Goal: Book appointment/travel/reservation

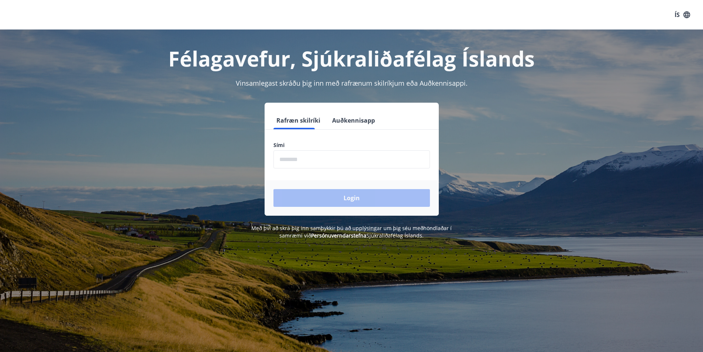
click at [336, 159] on input "phone" at bounding box center [351, 159] width 156 height 18
type input "********"
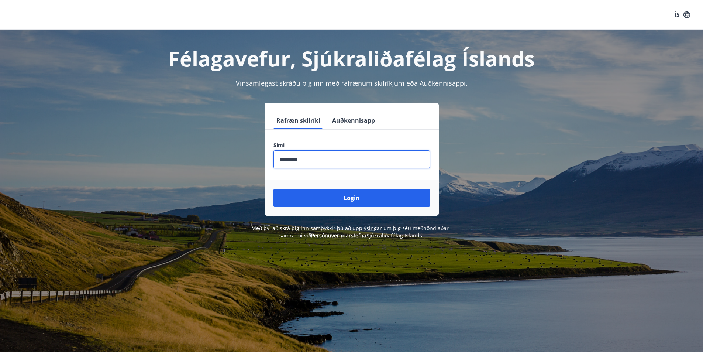
click at [354, 198] on button "Login" at bounding box center [351, 198] width 156 height 18
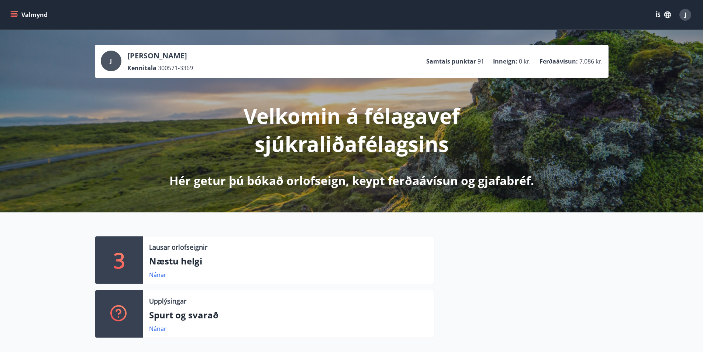
click at [13, 14] on icon "menu" at bounding box center [14, 13] width 7 height 1
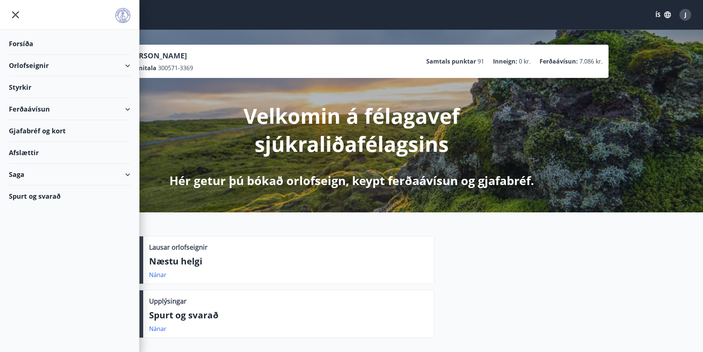
click at [25, 65] on div "Orlofseignir" at bounding box center [69, 66] width 121 height 22
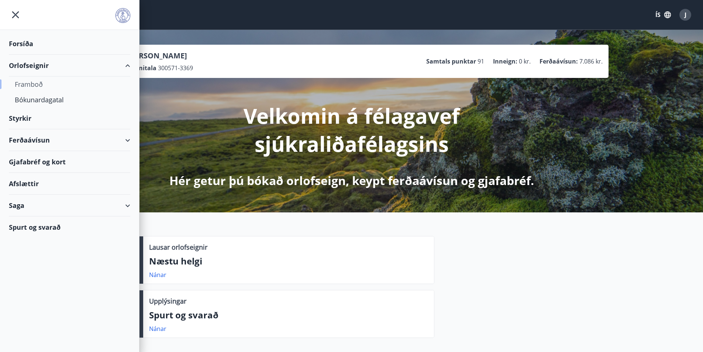
click at [38, 81] on div "Framboð" at bounding box center [70, 83] width 110 height 15
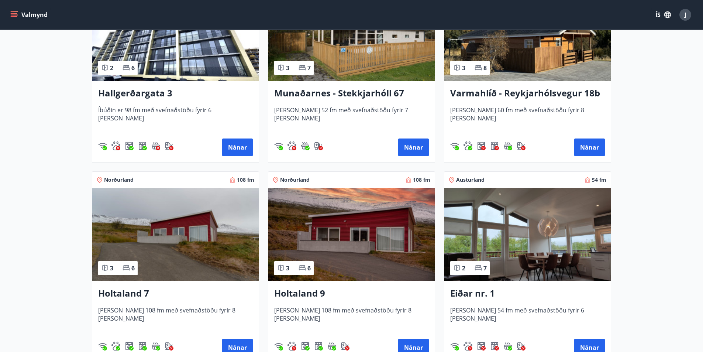
scroll to position [812, 0]
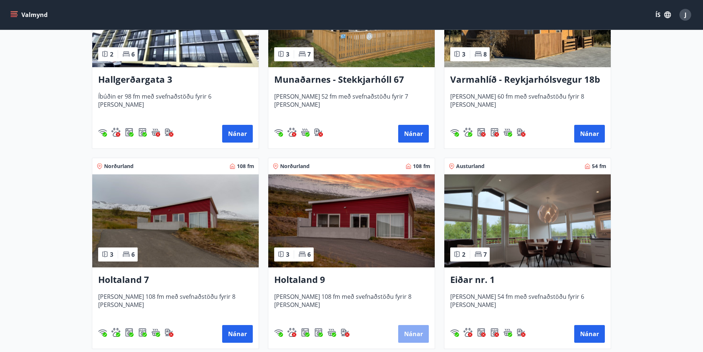
click at [413, 334] on button "Nánar" at bounding box center [413, 334] width 31 height 18
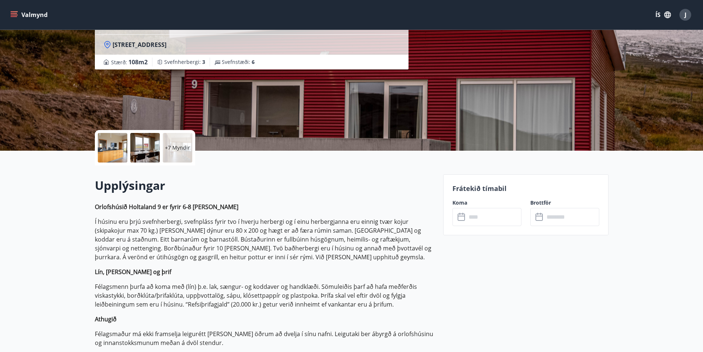
scroll to position [74, 0]
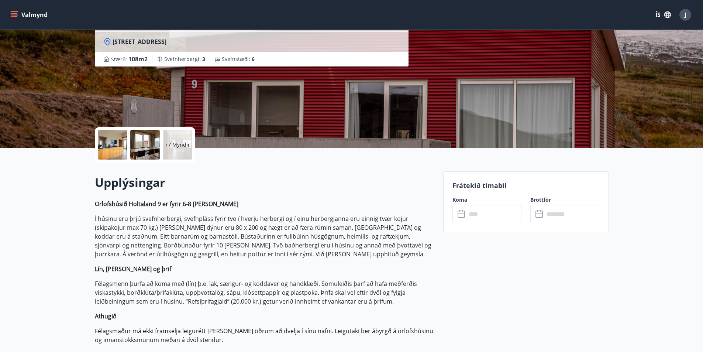
click at [14, 14] on icon "menu" at bounding box center [13, 14] width 7 height 7
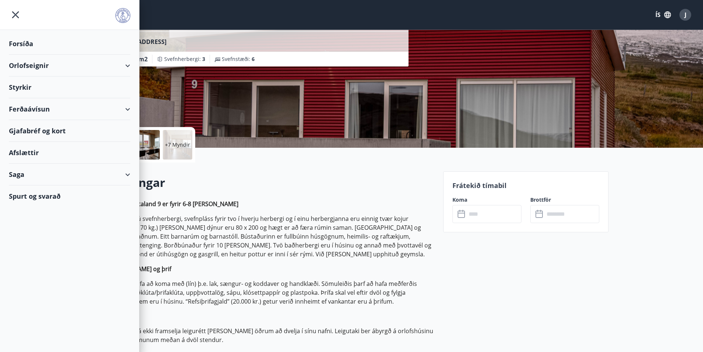
click at [20, 65] on div "Orlofseignir" at bounding box center [69, 66] width 121 height 22
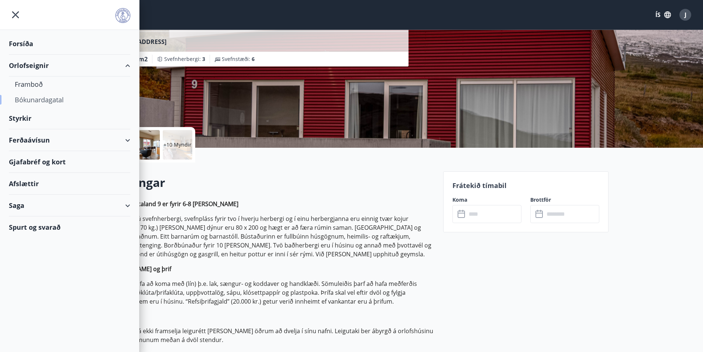
click at [28, 99] on div "Bókunardagatal" at bounding box center [70, 99] width 110 height 15
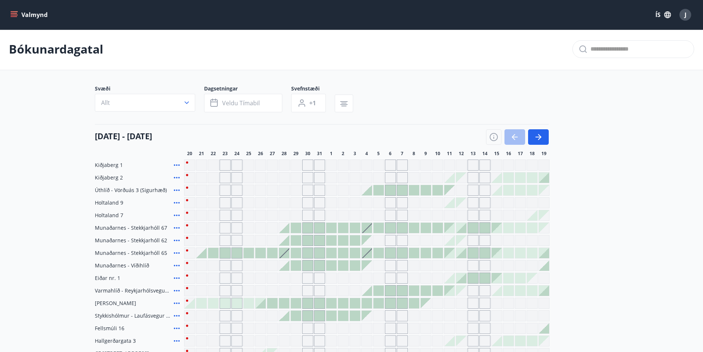
scroll to position [74, 0]
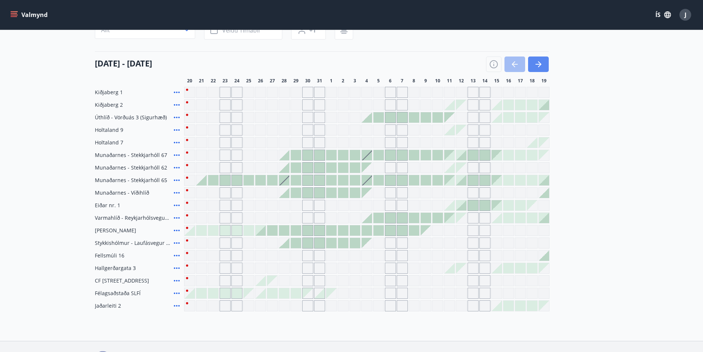
click at [539, 62] on icon "button" at bounding box center [538, 64] width 9 height 9
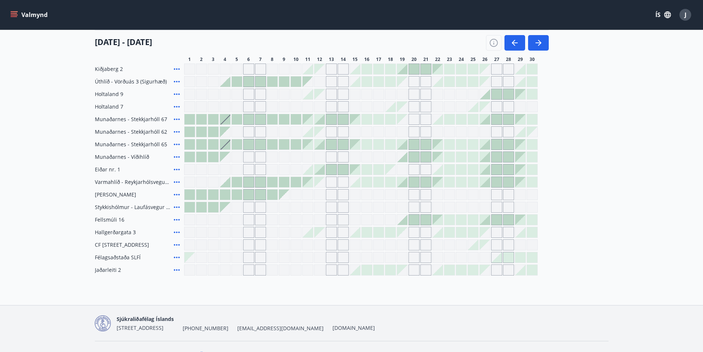
scroll to position [111, 0]
click at [541, 42] on icon "button" at bounding box center [538, 42] width 9 height 9
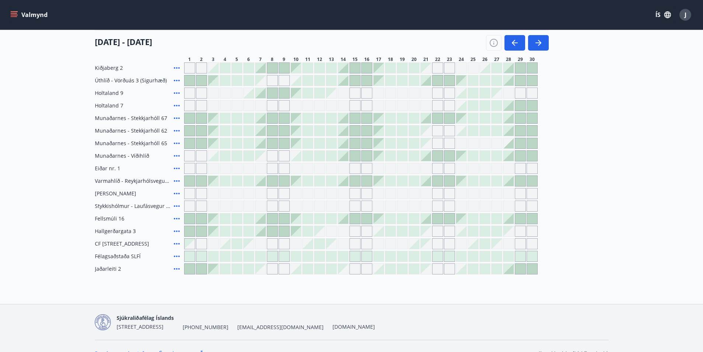
scroll to position [74, 0]
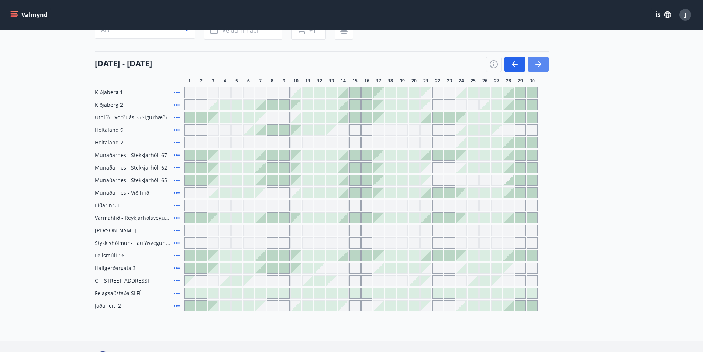
click at [540, 62] on icon "button" at bounding box center [538, 64] width 9 height 9
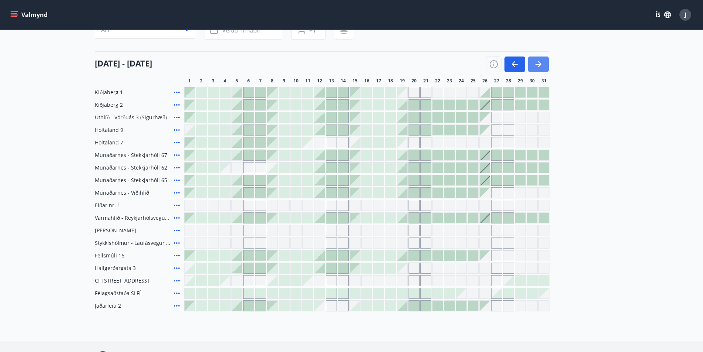
click at [536, 62] on icon "button" at bounding box center [538, 64] width 9 height 9
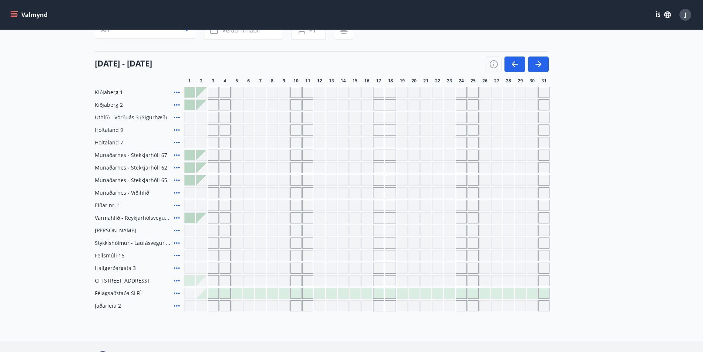
click at [379, 133] on div "Gráir dagar eru ekki bókanlegir" at bounding box center [378, 129] width 11 height 11
click at [389, 130] on div "Gráir dagar eru ekki bókanlegir" at bounding box center [390, 129] width 11 height 11
click at [372, 128] on div "Gráir dagar eru ekki bókanlegir" at bounding box center [366, 129] width 11 height 11
click at [235, 34] on span "Veldu tímabil" at bounding box center [241, 30] width 38 height 8
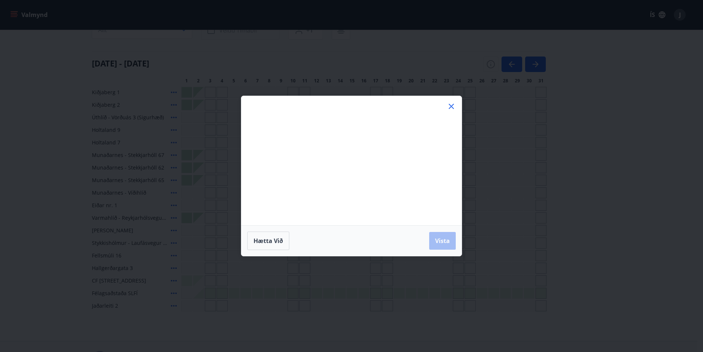
scroll to position [0, 0]
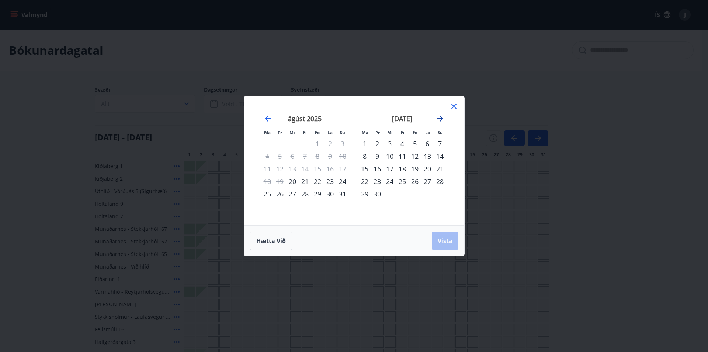
click at [442, 118] on icon "Move forward to switch to the next month." at bounding box center [441, 118] width 6 height 6
click at [442, 120] on icon "Move forward to switch to the next month." at bounding box center [441, 118] width 6 height 6
click at [414, 159] on div "9" at bounding box center [415, 156] width 13 height 13
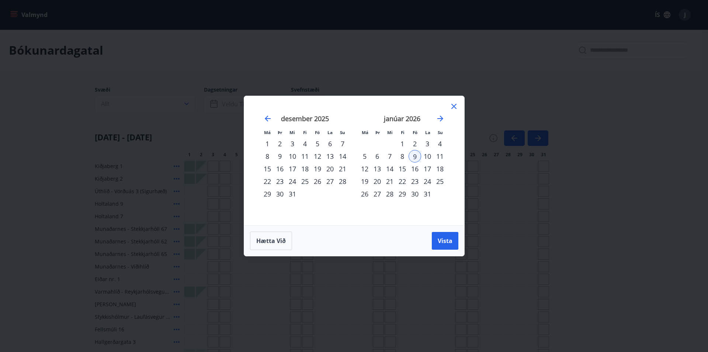
click at [439, 156] on div "11" at bounding box center [440, 156] width 13 height 13
click at [446, 238] on span "Vista" at bounding box center [445, 241] width 15 height 8
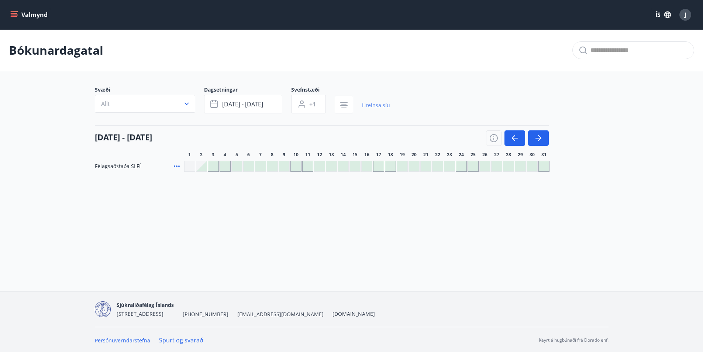
click at [379, 106] on link "Hreinsa síu" at bounding box center [376, 105] width 28 height 16
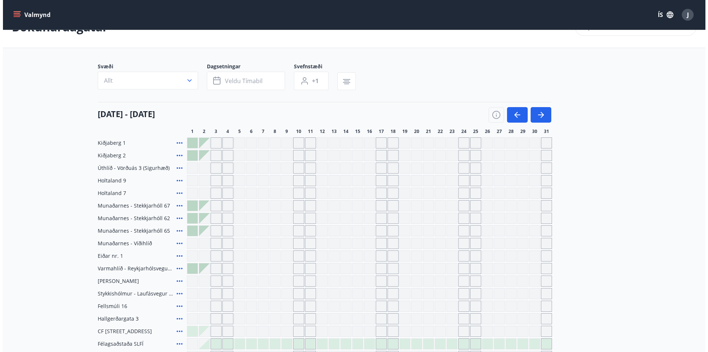
scroll to position [37, 0]
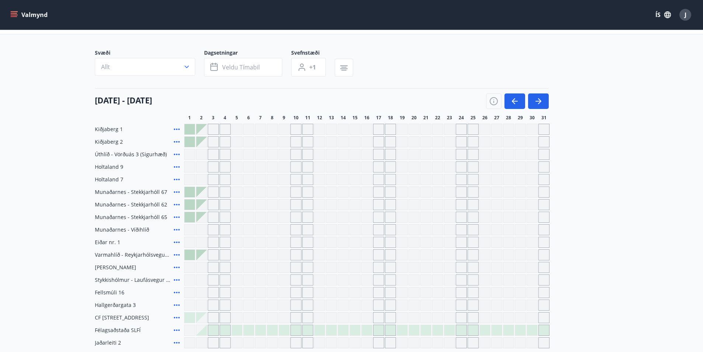
click at [376, 164] on div "Gráir dagar eru ekki bókanlegir" at bounding box center [378, 166] width 11 height 11
click at [365, 168] on div "Gráir dagar eru ekki bókanlegir" at bounding box center [366, 166] width 11 height 11
click at [383, 168] on div "Gráir dagar eru ekki bókanlegir" at bounding box center [378, 166] width 11 height 11
click at [227, 65] on span "Veldu tímabil" at bounding box center [241, 67] width 38 height 8
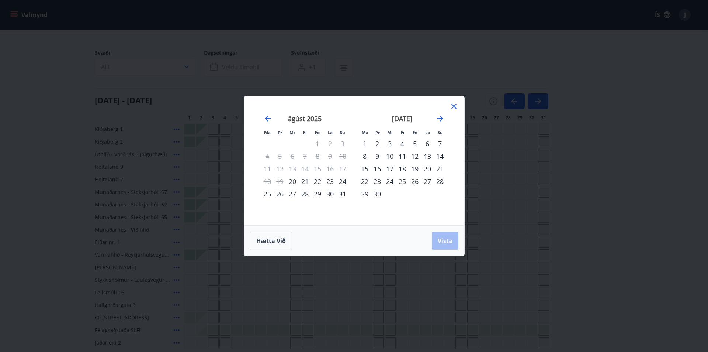
click at [115, 179] on div "Má Þr Mi Fi Fö La Su Má Þr Mi Fi Fö La Su [DATE] 1 2 3 4 5 6 7 8 9 10 11 12 13 …" at bounding box center [354, 176] width 708 height 352
click at [440, 119] on icon "Move forward to switch to the next month." at bounding box center [441, 118] width 6 height 6
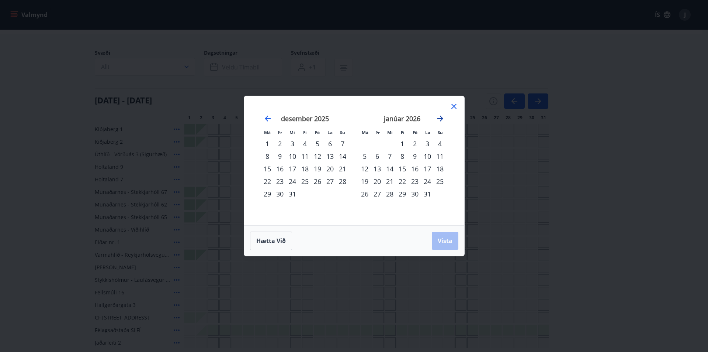
click at [440, 119] on icon "Move forward to switch to the next month." at bounding box center [441, 118] width 6 height 6
click at [317, 169] on div "16" at bounding box center [317, 168] width 13 height 13
click at [343, 169] on div "18" at bounding box center [342, 168] width 13 height 13
click at [442, 241] on span "Vista" at bounding box center [445, 241] width 15 height 8
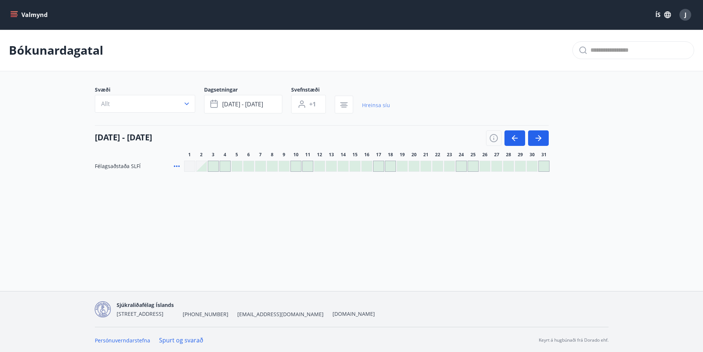
click at [375, 107] on link "Hreinsa síu" at bounding box center [376, 105] width 28 height 16
